Goal: Navigation & Orientation: Find specific page/section

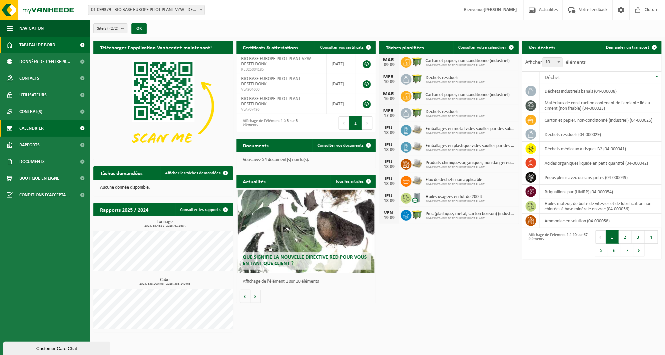
click at [44, 131] on link "Calendrier" at bounding box center [45, 128] width 90 height 17
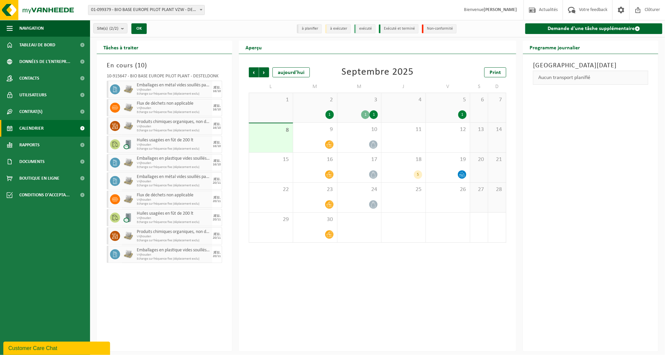
click at [366, 112] on div "1" at bounding box center [365, 114] width 8 height 9
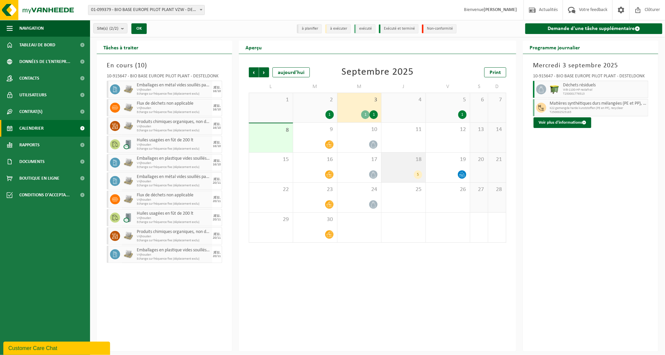
click at [411, 167] on div "18 5" at bounding box center [403, 168] width 44 height 30
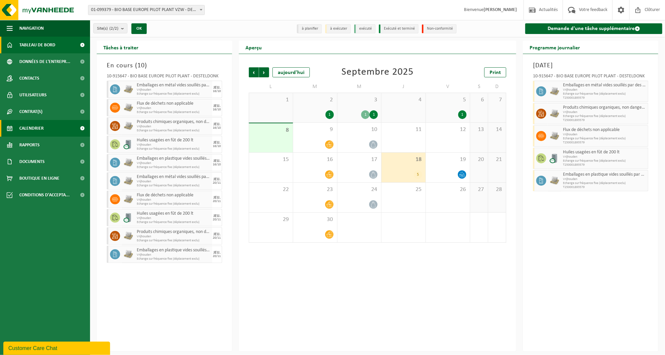
click at [47, 45] on span "Tableau de bord" at bounding box center [37, 45] width 36 height 17
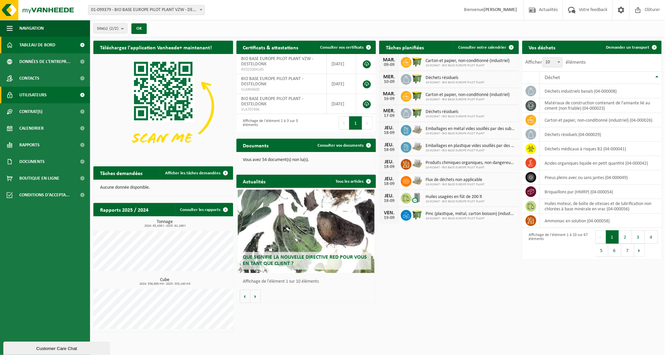
click at [24, 95] on span "Utilisateurs" at bounding box center [32, 95] width 27 height 17
